Goal: Obtain resource: Obtain resource

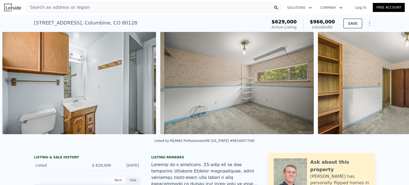
scroll to position [0, 5612]
type input "5"
type input "3396"
checkbox input "false"
checkbox input "true"
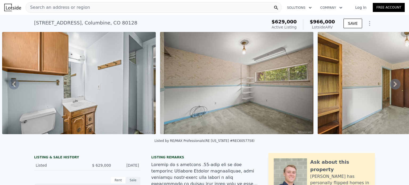
type input "$ 951,000"
type input "$ 213,527"
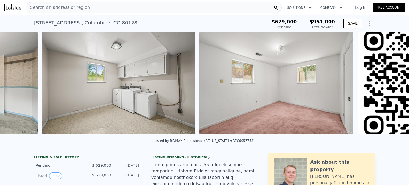
scroll to position [0, 4792]
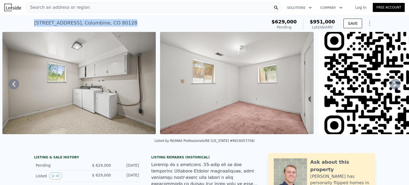
drag, startPoint x: 126, startPoint y: 25, endPoint x: 28, endPoint y: 21, distance: 97.9
click at [28, 21] on div "5366 W Portland Dr , Columbine , CO 80128 Pending (~ARV $951k ) $629,000 Pendin…" at bounding box center [204, 23] width 409 height 17
copy div "5366 W Portland Dr , Columbine , CO 80128"
